Goal: Task Accomplishment & Management: Complete application form

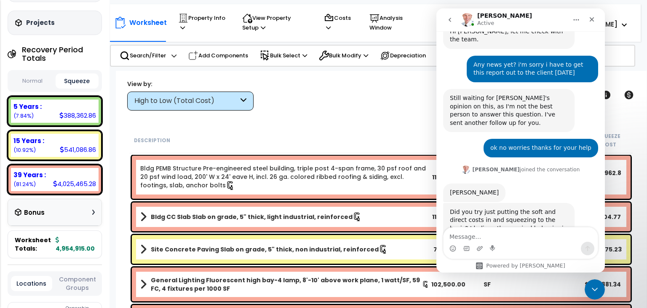
scroll to position [377, 0]
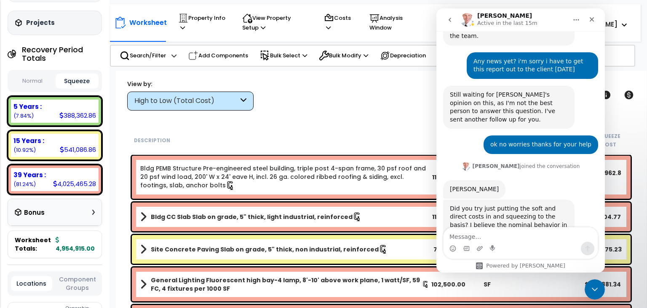
click at [503, 235] on textarea "Message…" at bounding box center [521, 234] width 154 height 14
click at [591, 285] on icon "Close Intercom Messenger" at bounding box center [594, 288] width 10 height 10
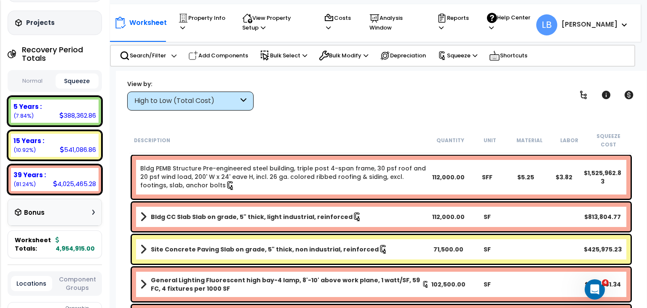
scroll to position [0, 0]
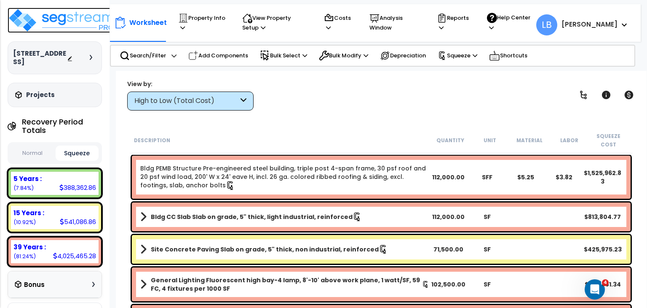
click at [64, 17] on img at bounding box center [63, 20] width 110 height 25
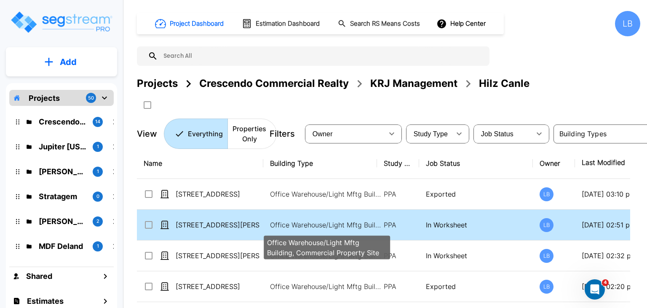
click at [342, 222] on p "Office Warehouse/Light Mftg Building, Commercial Property Site" at bounding box center [327, 225] width 114 height 10
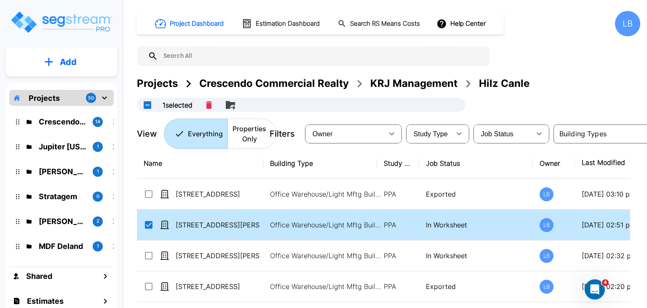
click at [210, 218] on td "[STREET_ADDRESS][PERSON_NAME]" at bounding box center [200, 224] width 126 height 31
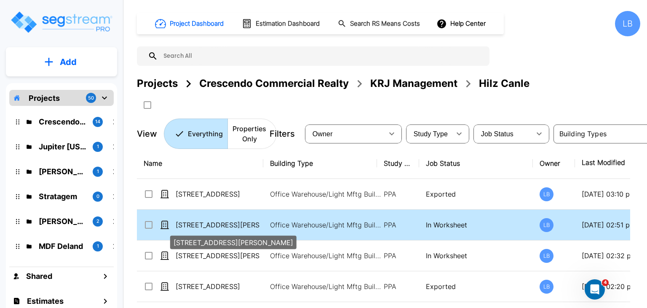
click at [209, 220] on p "[STREET_ADDRESS][PERSON_NAME]" at bounding box center [218, 225] width 84 height 10
checkbox input "true"
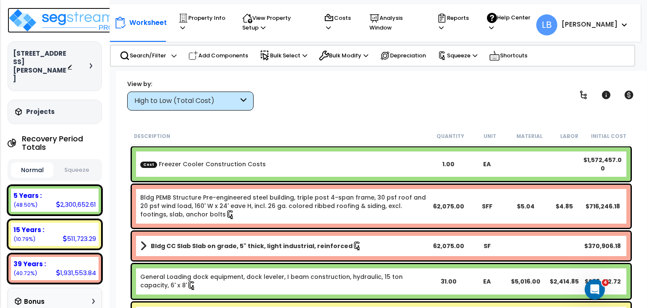
click at [74, 21] on img at bounding box center [63, 20] width 110 height 25
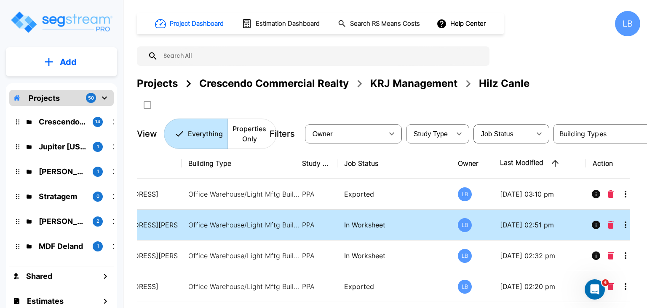
scroll to position [0, 92]
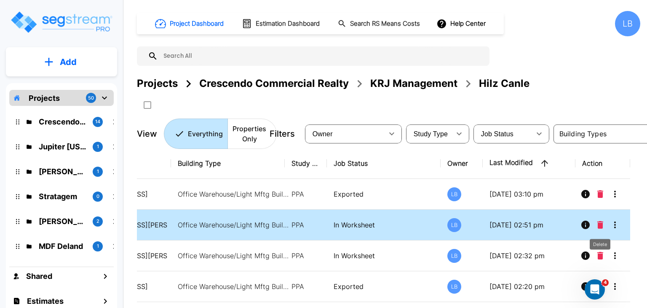
click at [599, 224] on icon "Delete" at bounding box center [600, 225] width 6 height 8
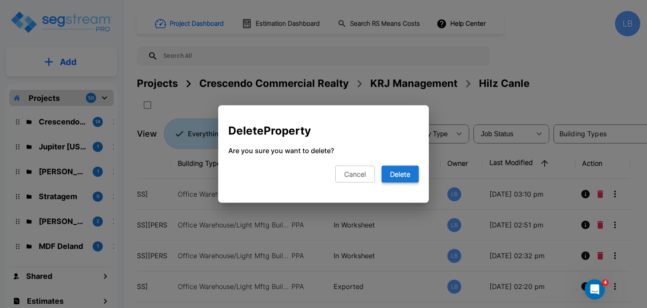
click at [408, 171] on button "Delete" at bounding box center [400, 174] width 37 height 17
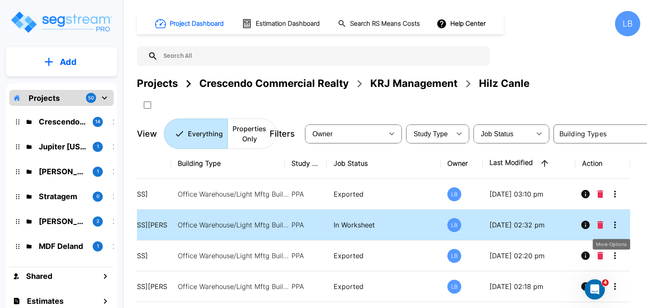
click at [615, 223] on icon "More-Options" at bounding box center [615, 225] width 10 height 10
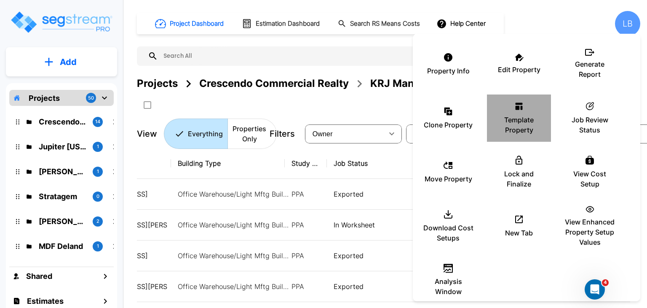
click at [517, 112] on div "Template Property" at bounding box center [519, 118] width 51 height 42
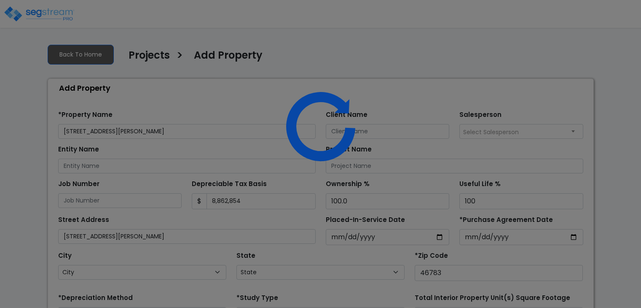
select select "2025"
select select "IN"
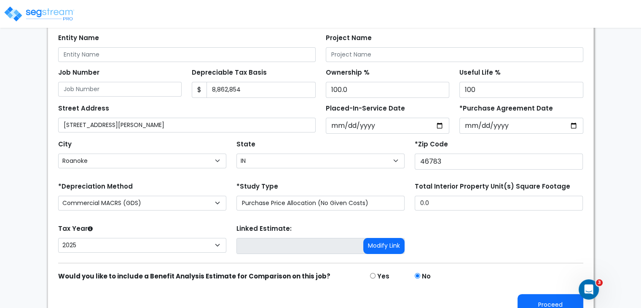
scroll to position [125, 0]
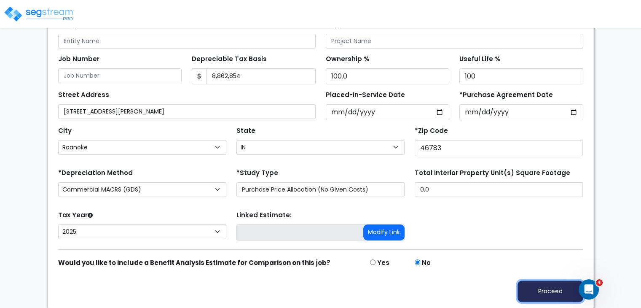
click at [543, 288] on button "Proceed" at bounding box center [550, 290] width 66 height 21
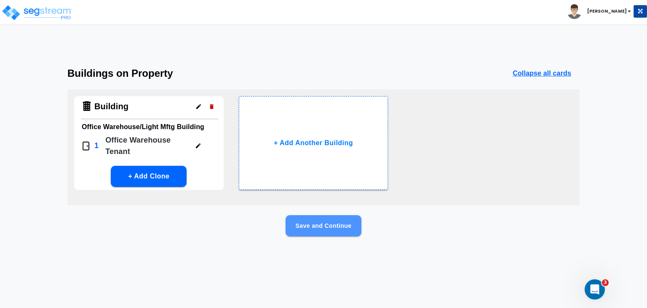
click at [322, 223] on button "Save and Continue" at bounding box center [324, 225] width 76 height 21
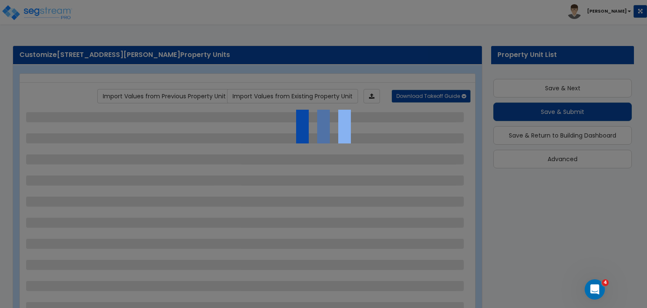
scroll to position [10, 0]
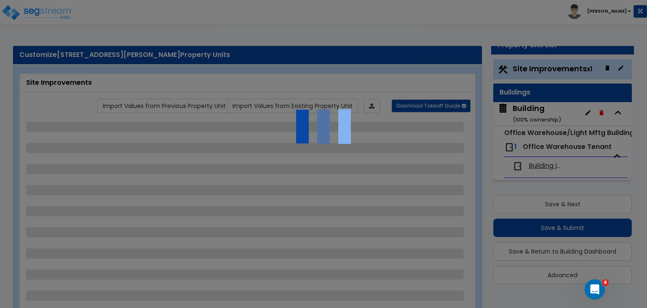
select select "2"
select select "1"
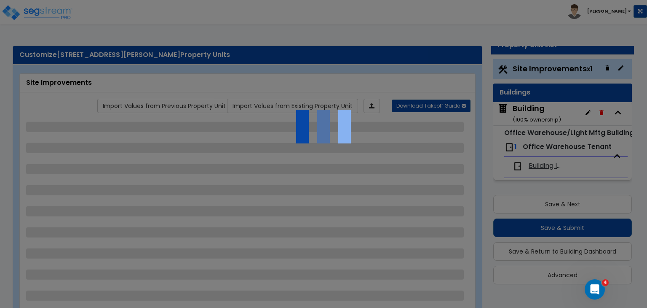
select select "6"
select select "2"
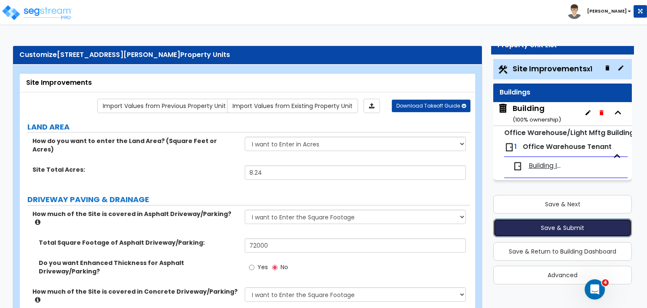
click at [547, 228] on button "Save & Submit" at bounding box center [562, 227] width 139 height 19
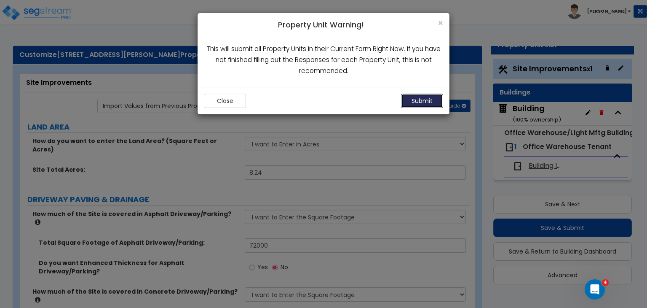
click at [432, 102] on button "Submit" at bounding box center [422, 101] width 42 height 14
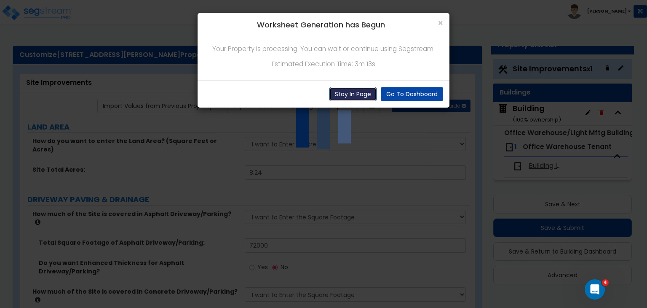
click at [356, 94] on button "Stay In Page" at bounding box center [353, 94] width 47 height 14
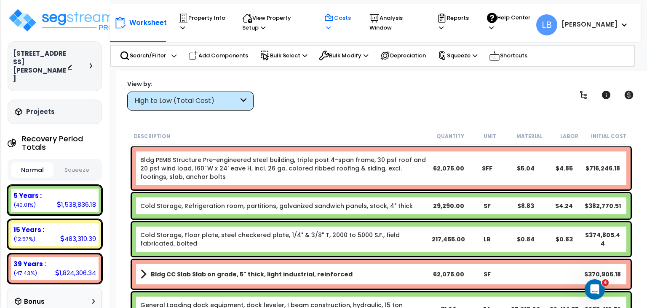
click at [350, 19] on p "Costs" at bounding box center [338, 22] width 29 height 19
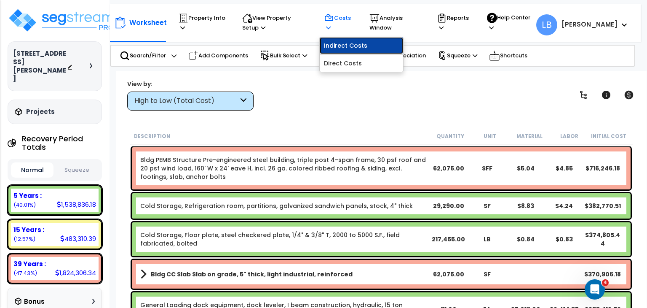
click at [354, 42] on link "Indirect Costs" at bounding box center [361, 45] width 83 height 17
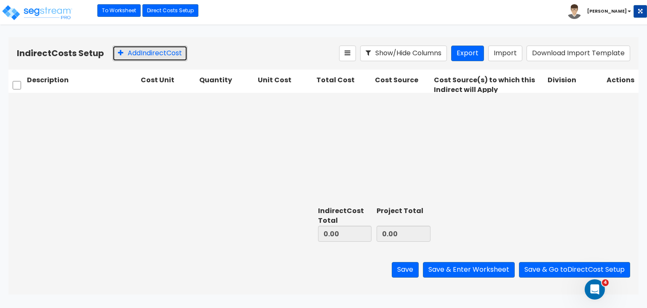
click at [158, 53] on button "Add Indirect Cost" at bounding box center [150, 54] width 75 height 16
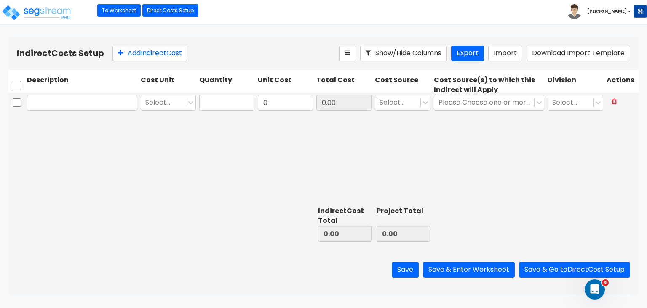
click at [76, 102] on input "text" at bounding box center [82, 102] width 110 height 16
click at [549, 267] on button "Save & Go to Direct Cost Setup" at bounding box center [574, 270] width 111 height 16
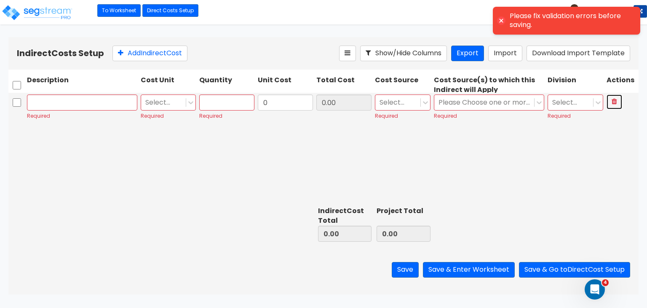
click at [613, 101] on icon at bounding box center [614, 101] width 5 height 7
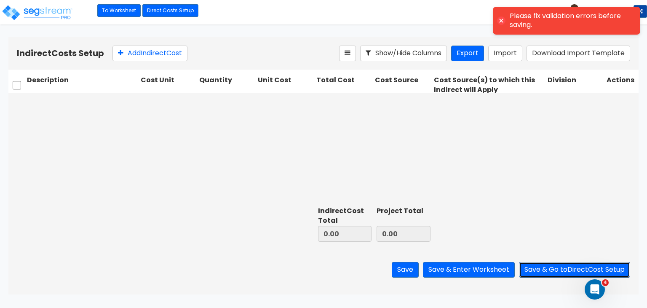
click at [545, 267] on button "Save & Go to Direct Cost Setup" at bounding box center [574, 270] width 111 height 16
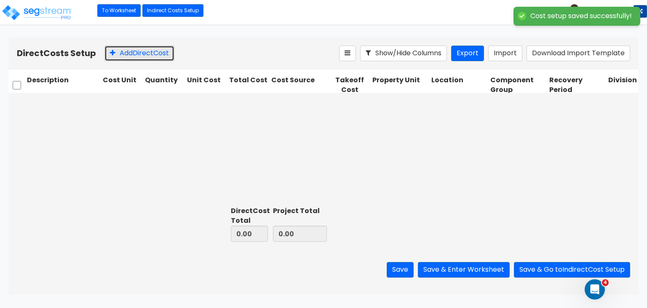
click at [162, 54] on button "Add Direct Cost" at bounding box center [139, 54] width 70 height 16
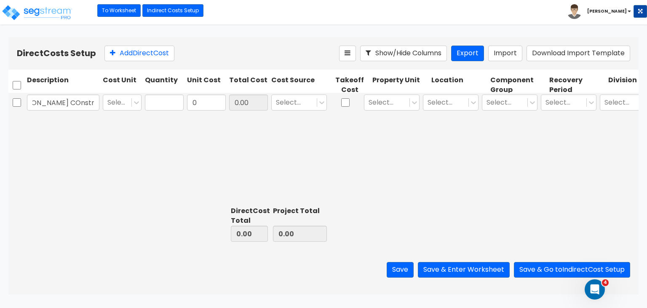
scroll to position [0, 51]
click at [38, 103] on input "Freezer [PERSON_NAME] COnstruction Costs" at bounding box center [63, 102] width 72 height 16
click at [124, 105] on div at bounding box center [117, 102] width 20 height 11
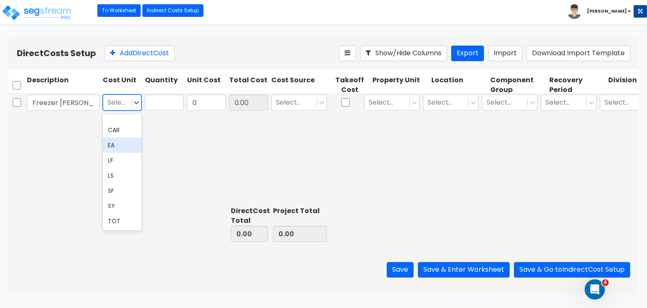
click at [121, 142] on div "EA" at bounding box center [122, 144] width 39 height 15
click at [75, 101] on input "Freezer [PERSON_NAME] Construction Costs" at bounding box center [63, 102] width 72 height 16
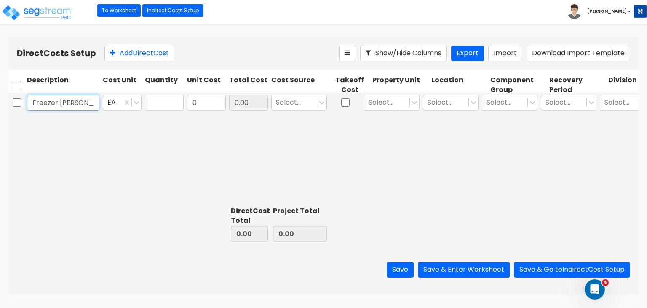
click at [68, 102] on input "Freezer Coller Construction Costs" at bounding box center [63, 102] width 72 height 16
click at [93, 103] on input "Freezer Cooler Construction Costs" at bounding box center [63, 102] width 72 height 16
type input "Freezer Cooler Construction Costs"
click at [149, 99] on input "text" at bounding box center [164, 102] width 39 height 16
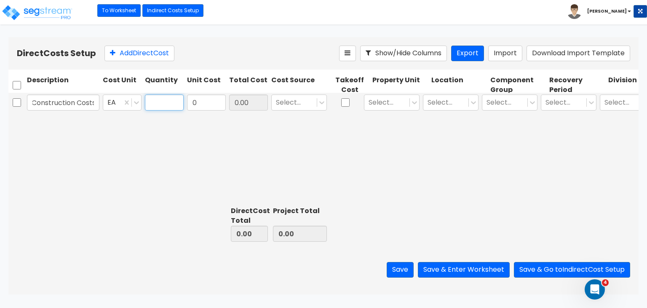
scroll to position [0, 0]
type input "1"
click at [196, 102] on input "0" at bounding box center [206, 102] width 39 height 16
type input "1,572,457"
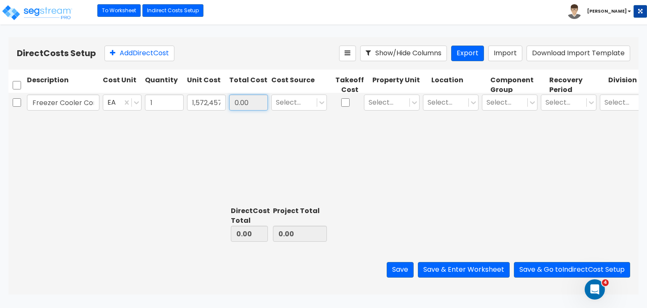
type input "1,572,457.00"
click at [256, 103] on input "1,572,457.00" at bounding box center [248, 102] width 39 height 16
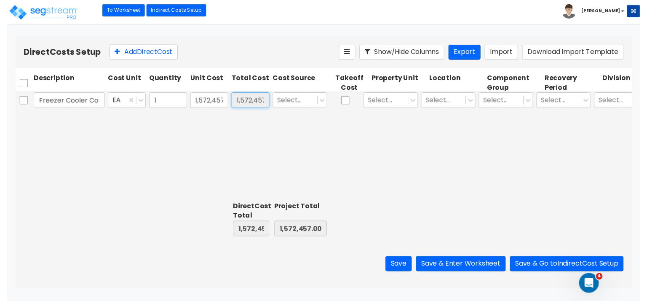
scroll to position [0, 0]
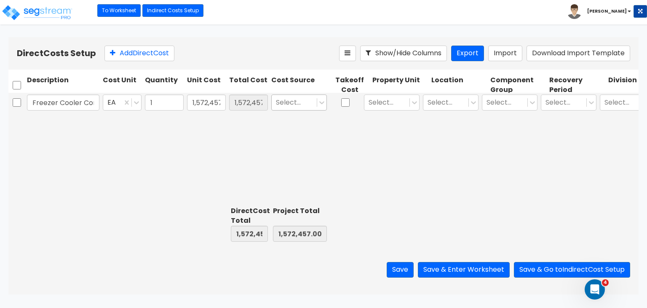
click at [292, 101] on div at bounding box center [294, 102] width 37 height 11
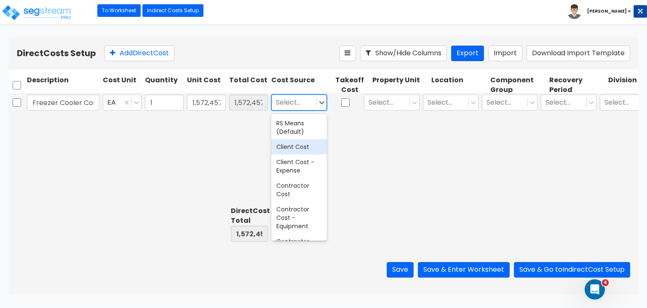
click at [300, 147] on div "Client Cost" at bounding box center [299, 146] width 56 height 15
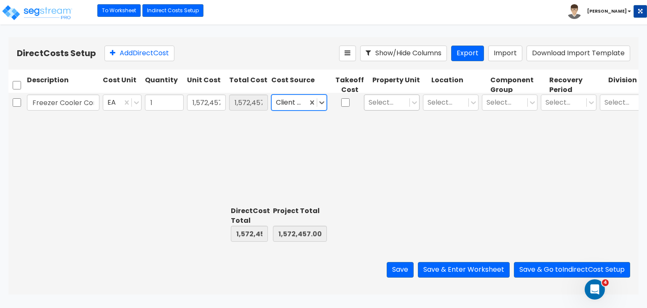
click at [382, 103] on div at bounding box center [387, 102] width 37 height 11
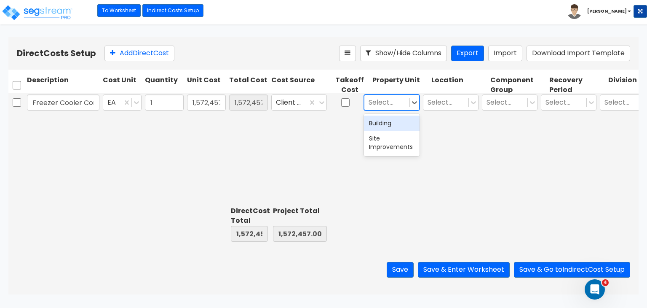
click at [386, 123] on div "Building" at bounding box center [392, 122] width 56 height 15
click at [444, 102] on div at bounding box center [446, 102] width 37 height 11
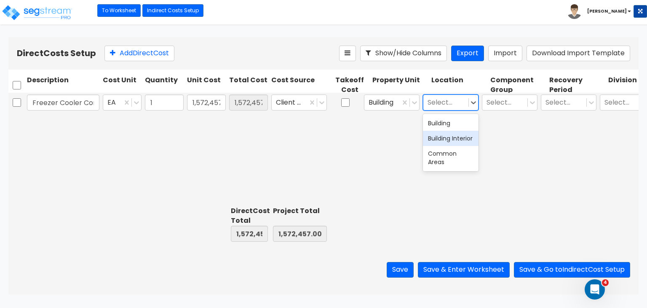
click at [444, 140] on div "Building Interior" at bounding box center [451, 138] width 56 height 15
click at [503, 103] on div at bounding box center [505, 102] width 37 height 11
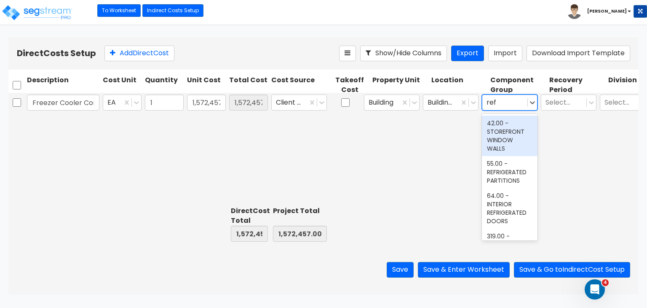
type input "refr"
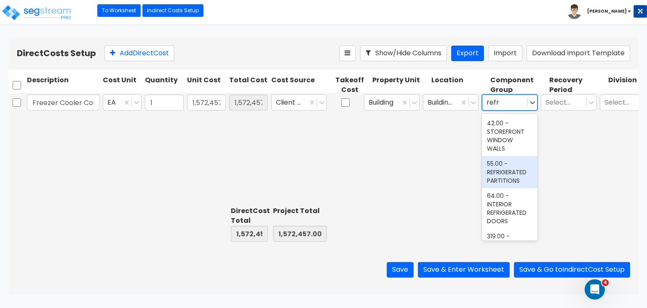
click at [507, 172] on div "55.00 - REFRIGERATED PARTITIONS" at bounding box center [510, 172] width 56 height 32
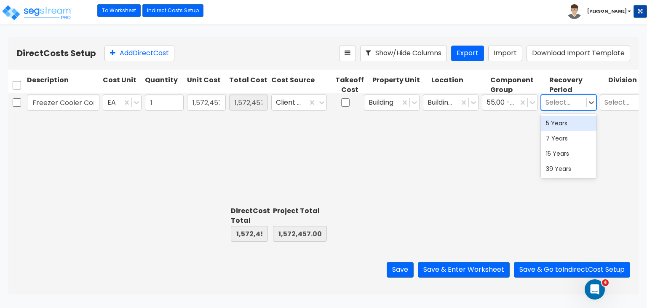
click at [557, 103] on div at bounding box center [564, 102] width 37 height 11
click at [552, 123] on div "5 Years" at bounding box center [569, 122] width 56 height 15
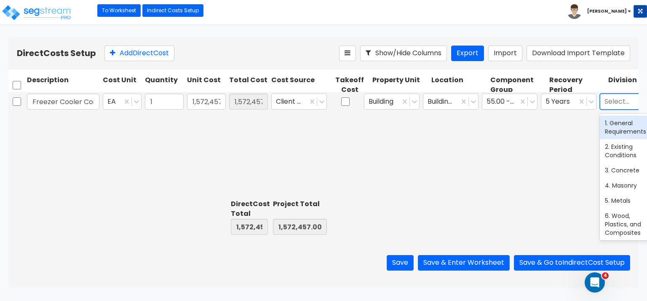
click at [617, 105] on div at bounding box center [623, 101] width 37 height 11
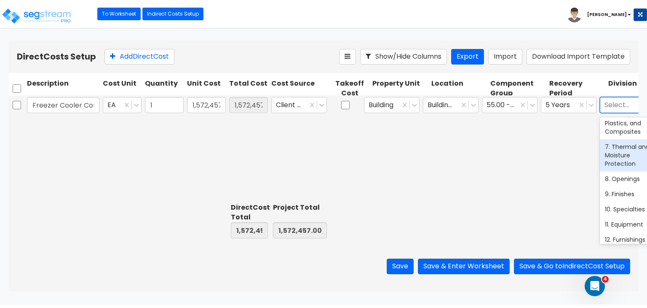
scroll to position [166, 0]
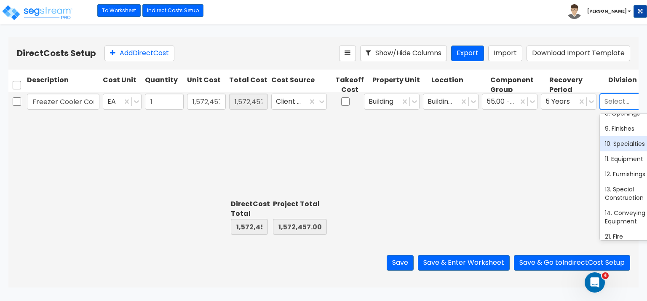
click at [619, 149] on div "10. Specialties" at bounding box center [628, 143] width 56 height 15
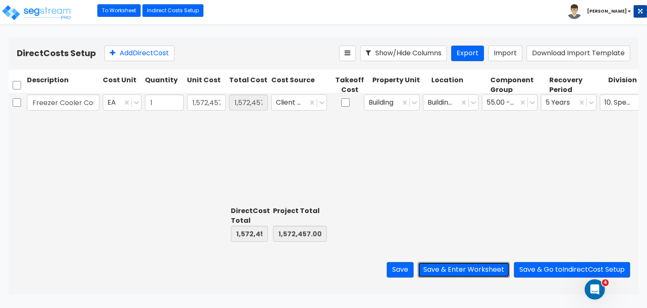
click at [473, 267] on button "Save & Enter Worksheet" at bounding box center [464, 270] width 92 height 16
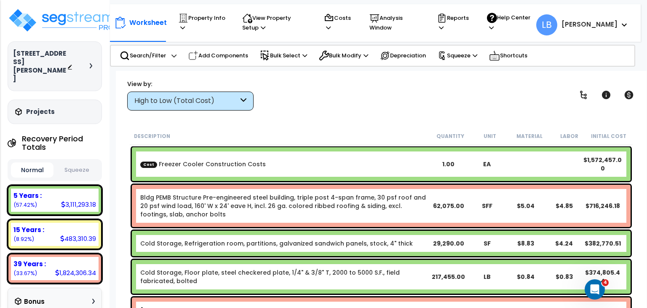
click at [150, 103] on div "High to Low (Total Cost)" at bounding box center [186, 101] width 104 height 10
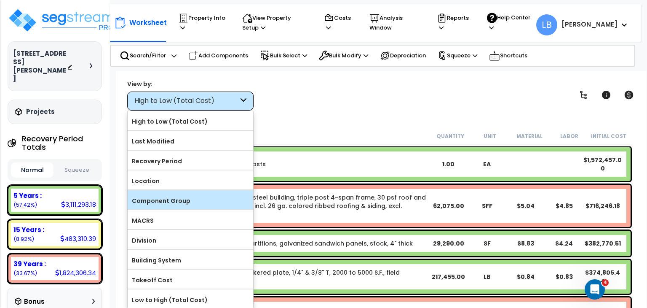
click at [165, 198] on label "Component Group" at bounding box center [191, 200] width 126 height 13
click at [0, 0] on input "Component Group" at bounding box center [0, 0] width 0 height 0
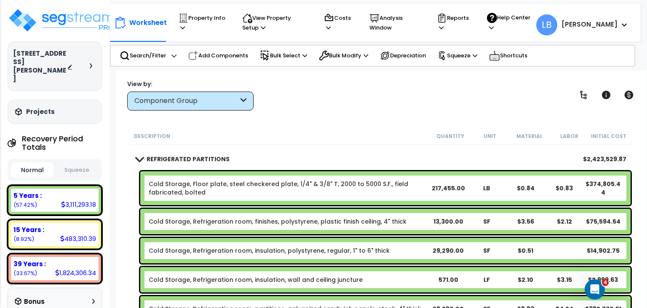
scroll to position [180, 0]
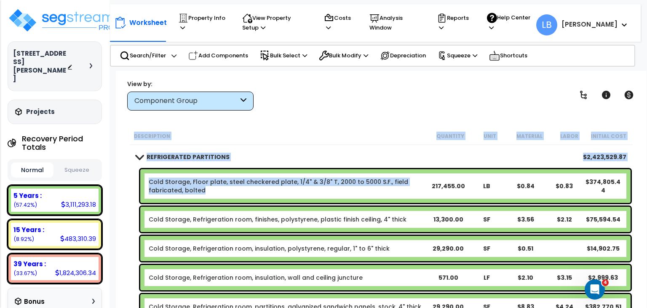
click at [222, 185] on link "Cold Storage, Floor plate, steel checkered plate, 1/4" & 3/8" T, 2000 to 5000 S…" at bounding box center [289, 185] width 280 height 17
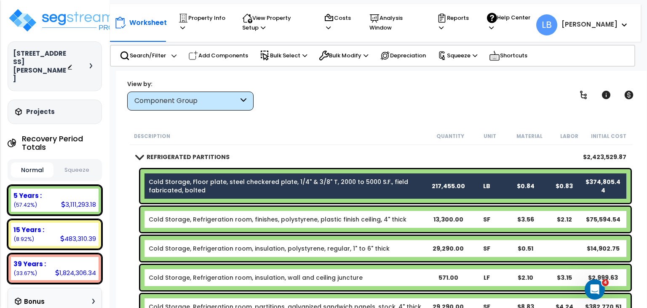
click at [224, 215] on link "Cold Storage, Refrigeration room, finishes, polystyrene, plastic finish ceiling…" at bounding box center [278, 219] width 258 height 8
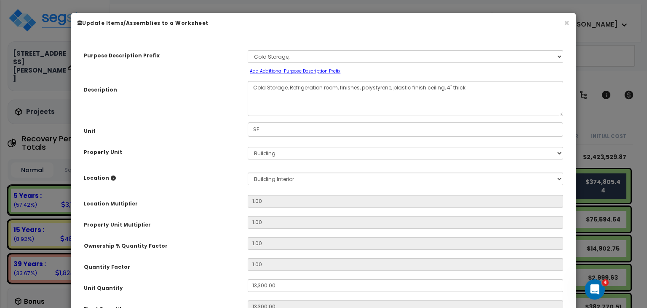
select select "12125"
click at [571, 19] on div "× Update Items/Assemblies to a Worksheet" at bounding box center [323, 23] width 505 height 21
click at [567, 21] on button "×" at bounding box center [566, 23] width 5 height 9
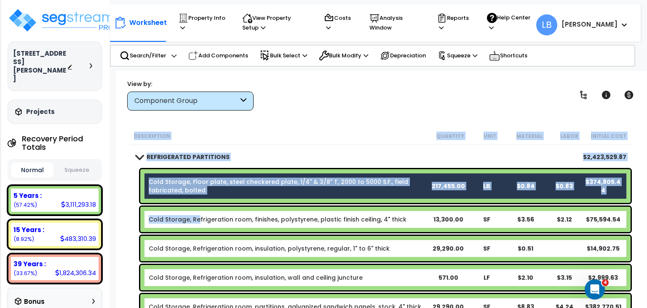
click at [198, 215] on link "Cold Storage, Refrigeration room, finishes, polystyrene, plastic finish ceiling…" at bounding box center [278, 219] width 258 height 8
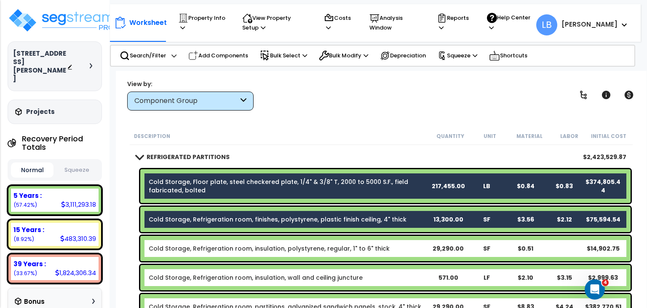
click at [196, 247] on link "Cold Storage, Refrigeration room, insulation, polystyrene, regular, 1" to 6" th…" at bounding box center [269, 248] width 241 height 8
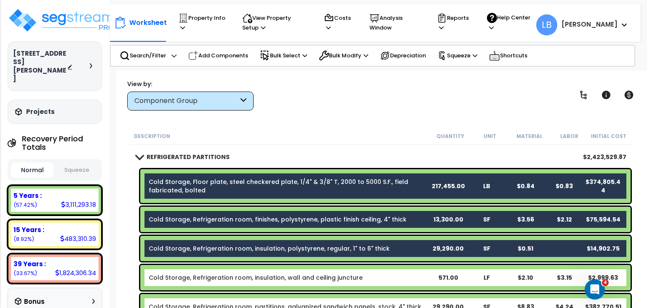
click at [195, 276] on link "Cold Storage, Refrigeration room, insulation, wall and ceiling juncture" at bounding box center [256, 277] width 214 height 8
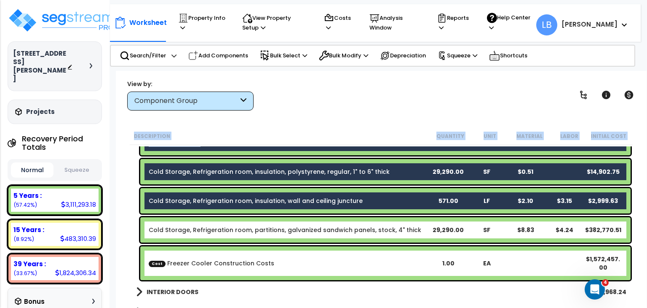
scroll to position [259, 0]
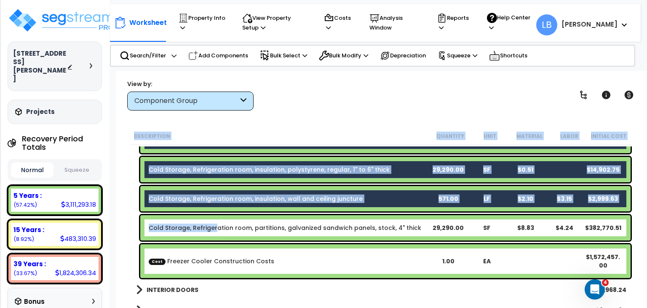
click at [214, 227] on link "Cold Storage, Refrigeration room, partitions, galvanized sandwich panels, stock…" at bounding box center [285, 227] width 273 height 8
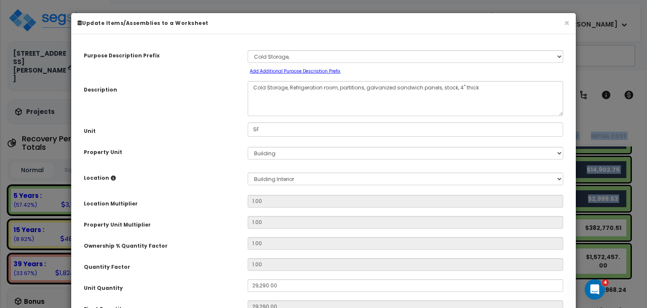
select select "12125"
click at [565, 24] on button "×" at bounding box center [566, 23] width 5 height 9
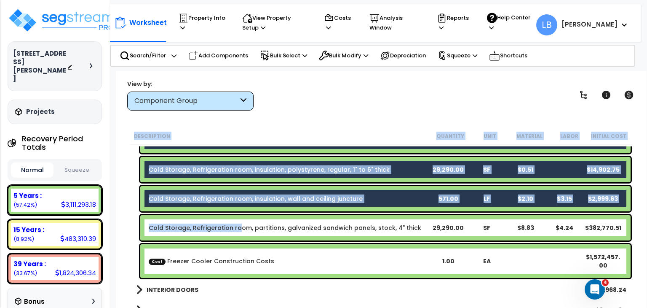
click at [238, 225] on link "Cold Storage, Refrigeration room, partitions, galvanized sandwich panels, stock…" at bounding box center [285, 227] width 273 height 8
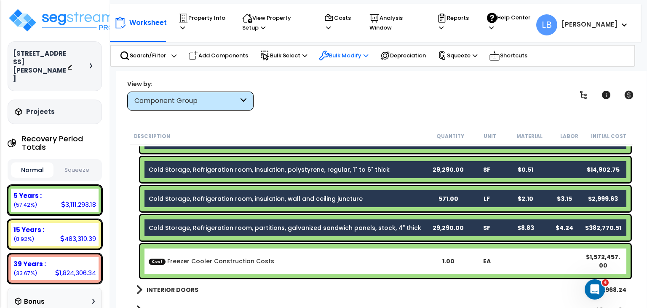
click at [343, 54] on p "Bulk Modify" at bounding box center [343, 56] width 49 height 10
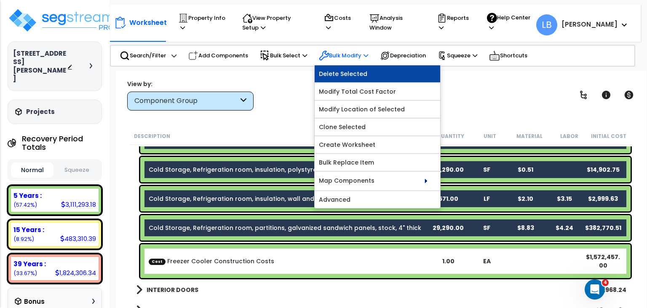
click at [347, 72] on link "Delete Selected" at bounding box center [378, 73] width 126 height 17
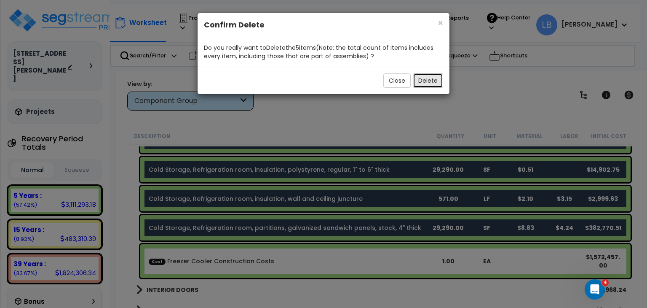
click at [424, 80] on button "Delete" at bounding box center [428, 80] width 30 height 14
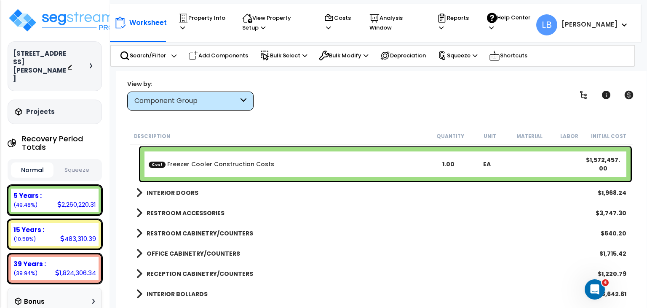
scroll to position [202, 0]
